Goal: Entertainment & Leisure: Browse casually

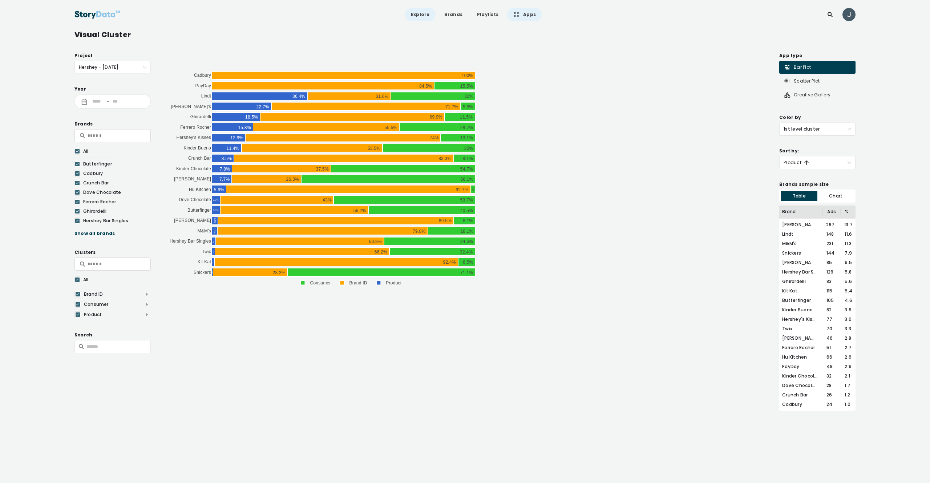
click at [417, 14] on link "Explore" at bounding box center [420, 14] width 31 height 13
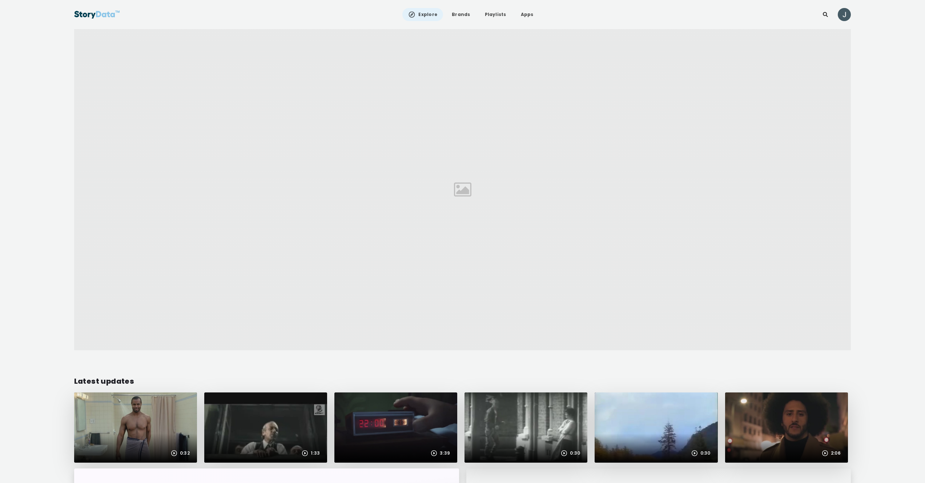
scroll to position [135, 0]
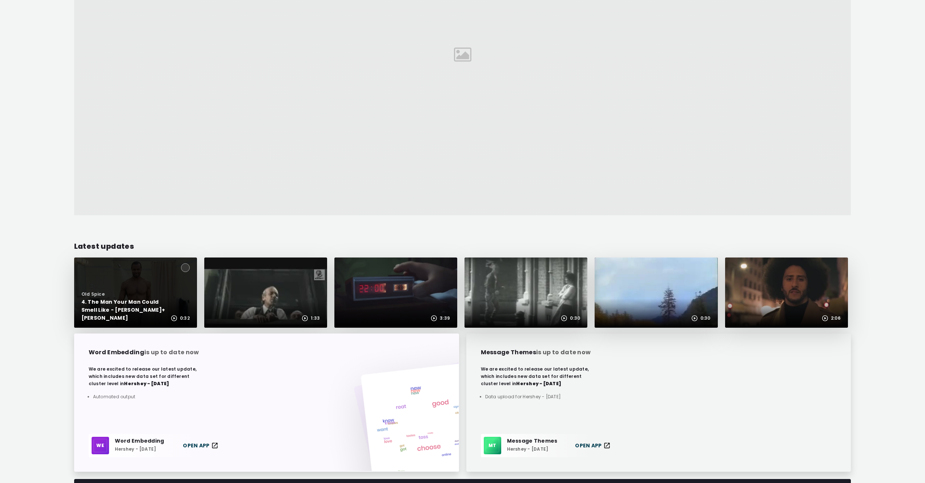
click at [142, 265] on div at bounding box center [135, 292] width 123 height 70
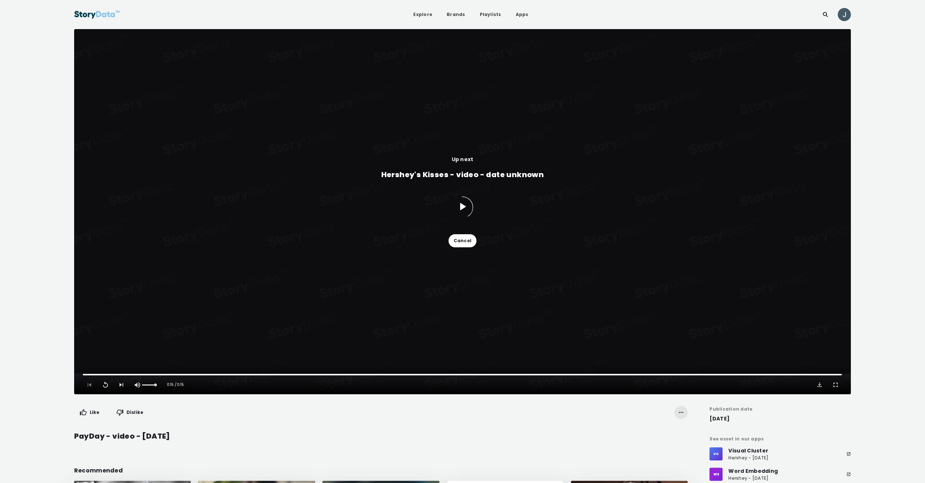
click at [466, 242] on button "Cancel" at bounding box center [462, 240] width 28 height 13
